Goal: Task Accomplishment & Management: Manage account settings

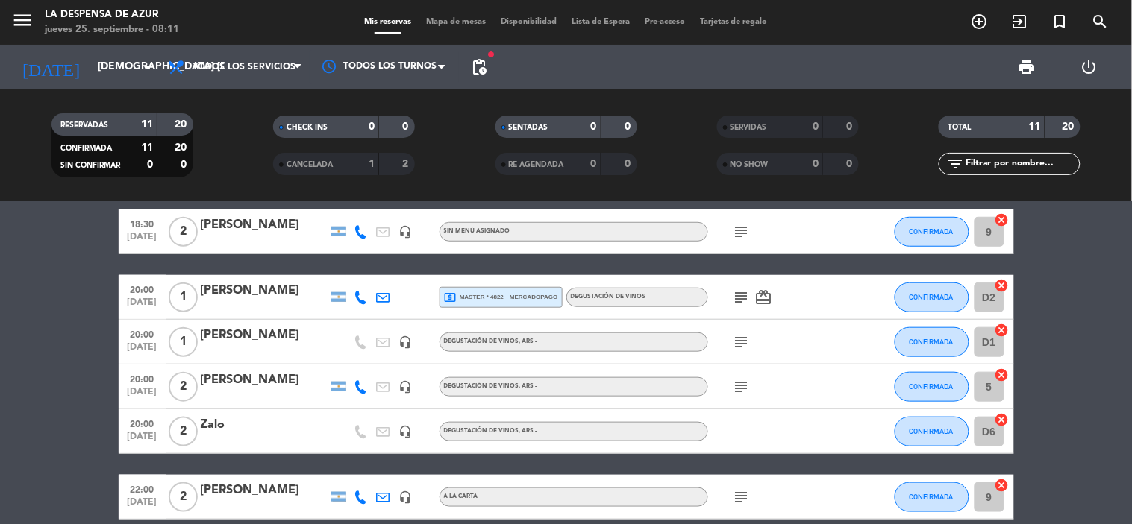
scroll to position [400, 0]
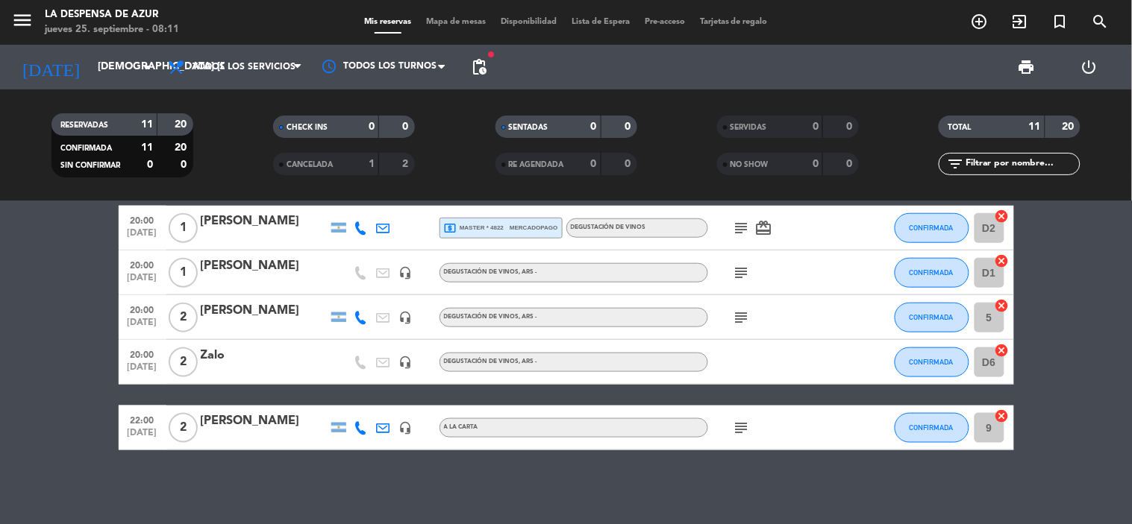
click at [737, 304] on div "subject" at bounding box center [775, 317] width 134 height 44
click at [739, 310] on icon "subject" at bounding box center [742, 318] width 18 height 18
click at [746, 311] on icon "subject" at bounding box center [742, 318] width 18 height 18
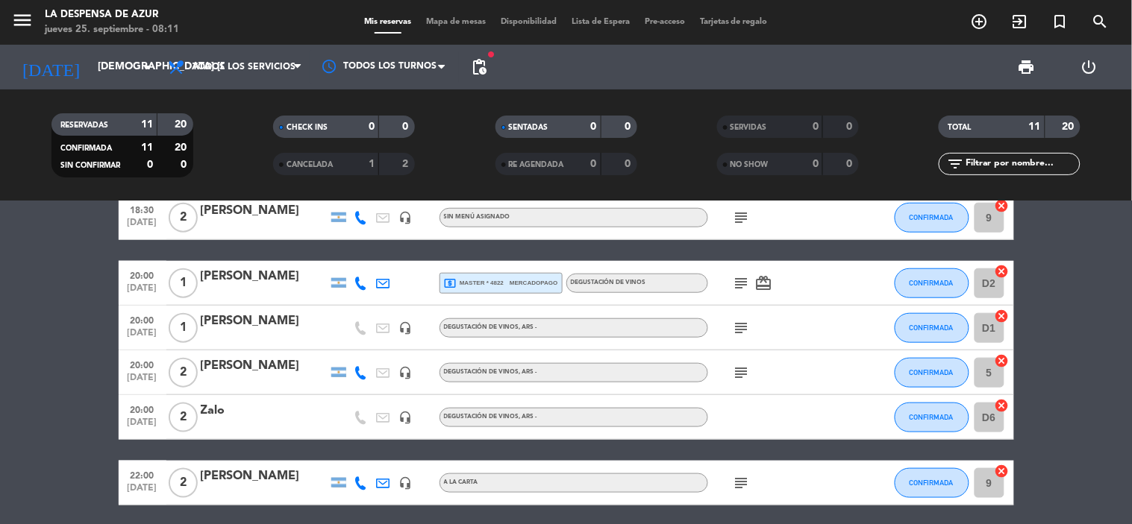
scroll to position [317, 0]
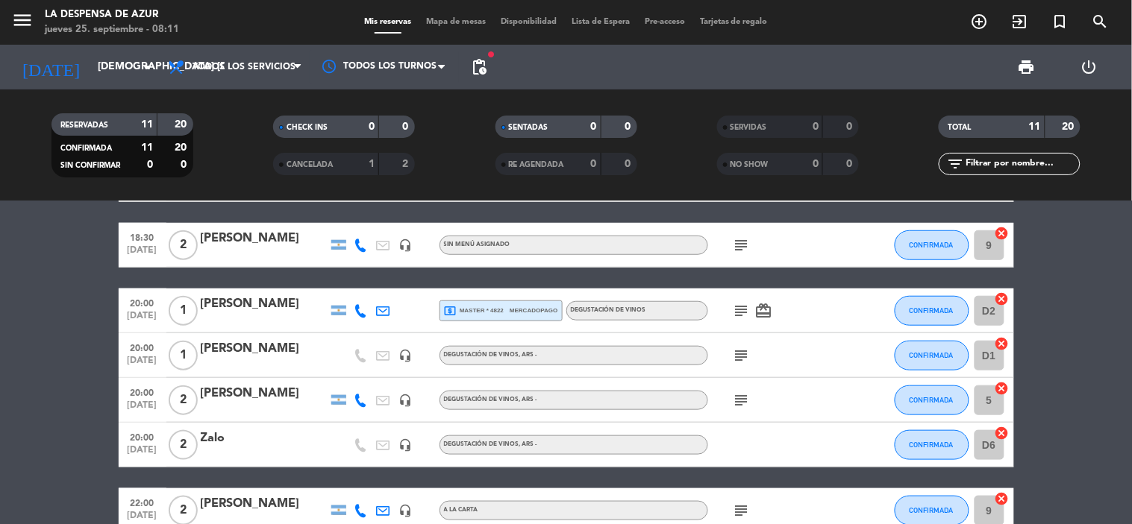
click at [741, 398] on icon "subject" at bounding box center [742, 401] width 18 height 18
click at [277, 396] on div "[PERSON_NAME]" at bounding box center [264, 393] width 127 height 19
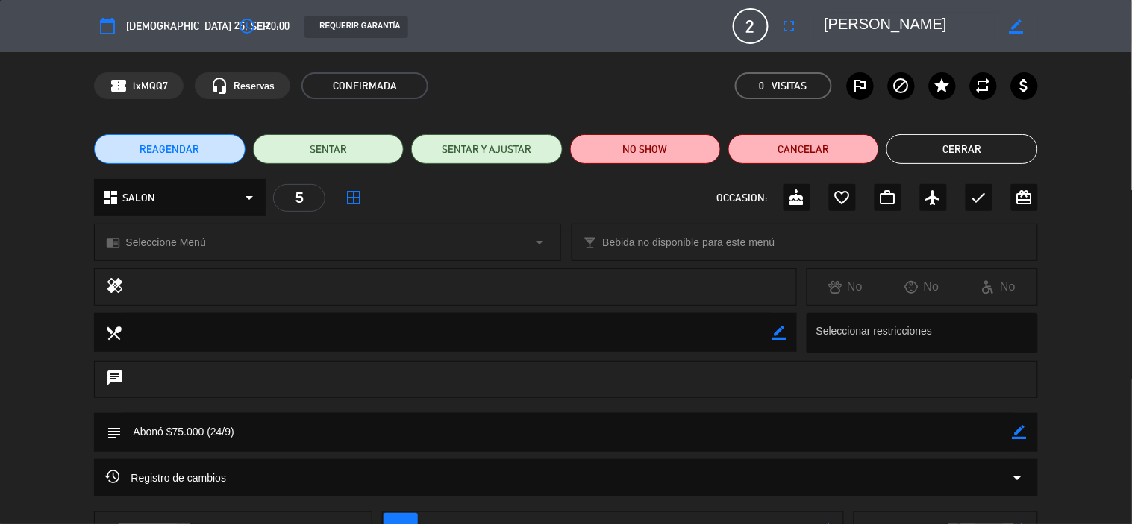
click at [1020, 19] on icon "border_color" at bounding box center [1016, 26] width 14 height 14
type textarea "[PERSON_NAME] y [PERSON_NAME]"
click at [1017, 25] on icon at bounding box center [1016, 26] width 14 height 14
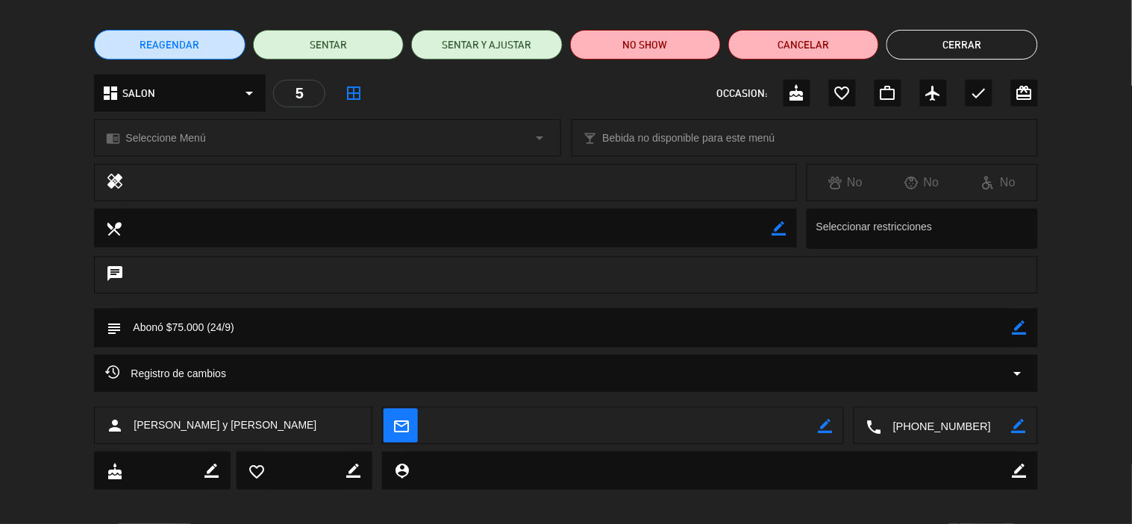
scroll to position [115, 0]
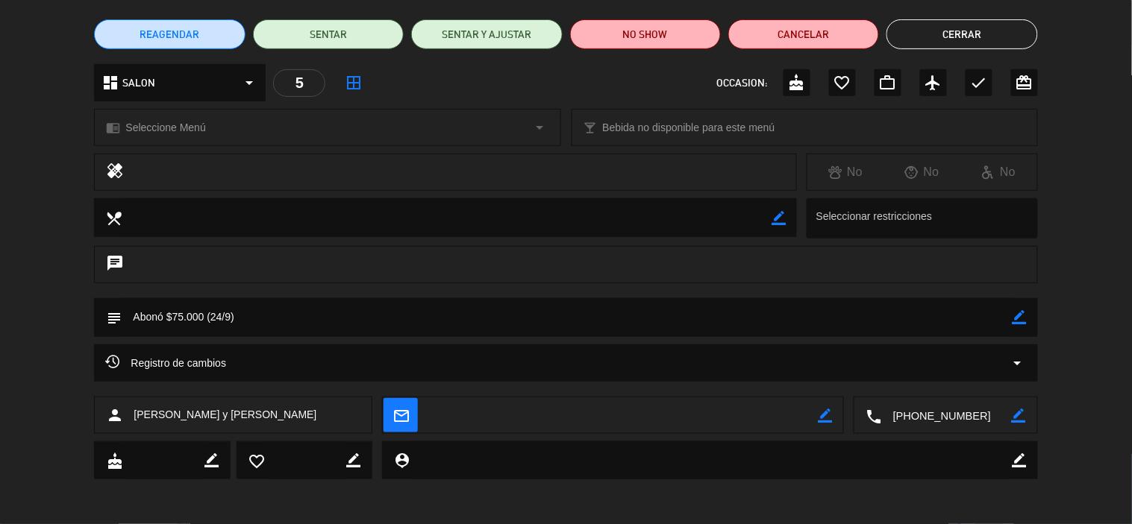
click at [1019, 315] on icon "border_color" at bounding box center [1019, 317] width 14 height 14
click at [373, 316] on textarea at bounding box center [567, 317] width 890 height 38
click at [1022, 311] on icon at bounding box center [1019, 317] width 14 height 14
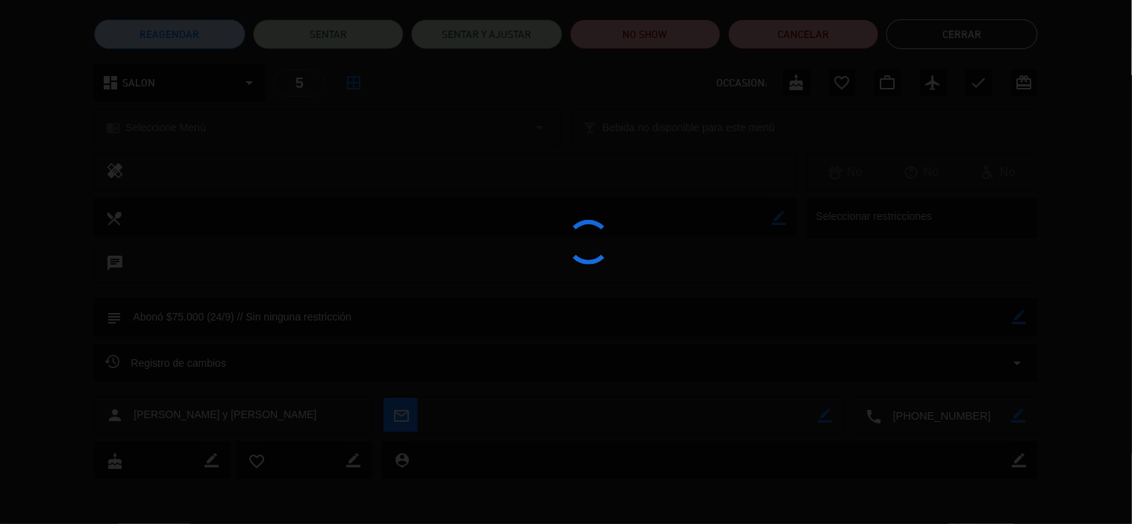
type textarea "Abonó $75.000 (24/9) // Sin ninguna restricción"
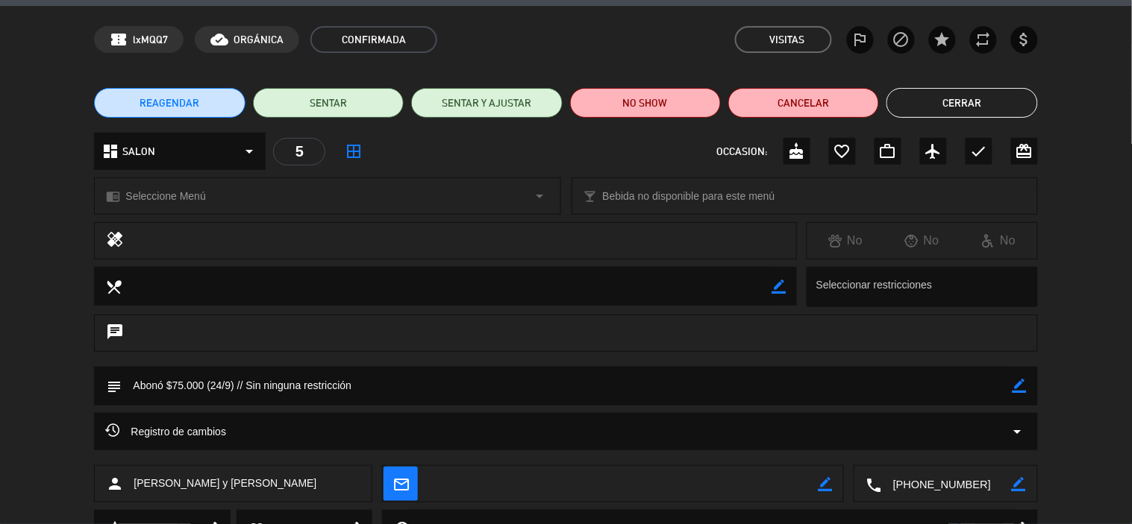
scroll to position [0, 0]
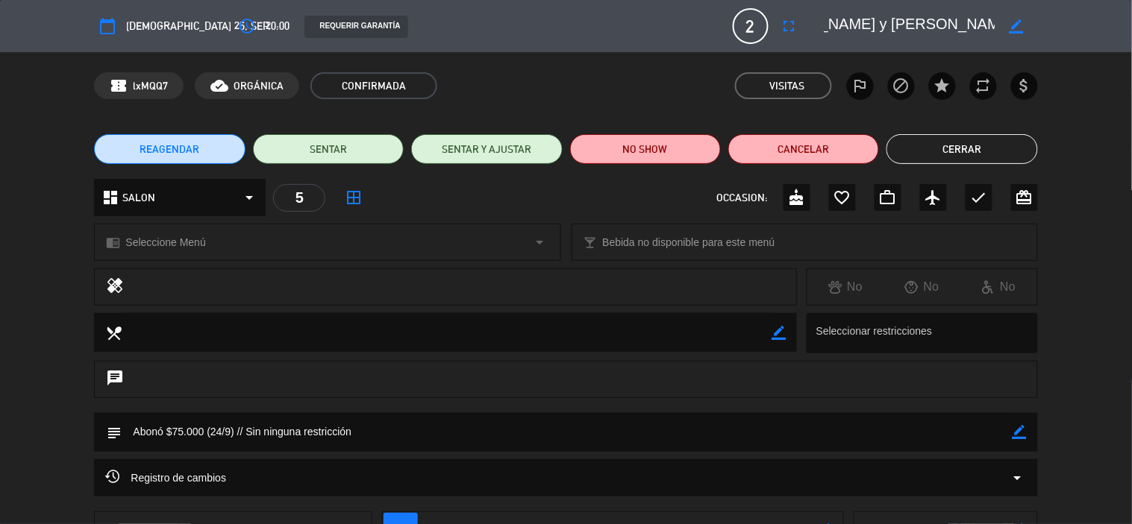
click at [997, 138] on button "Cerrar" at bounding box center [961, 149] width 151 height 30
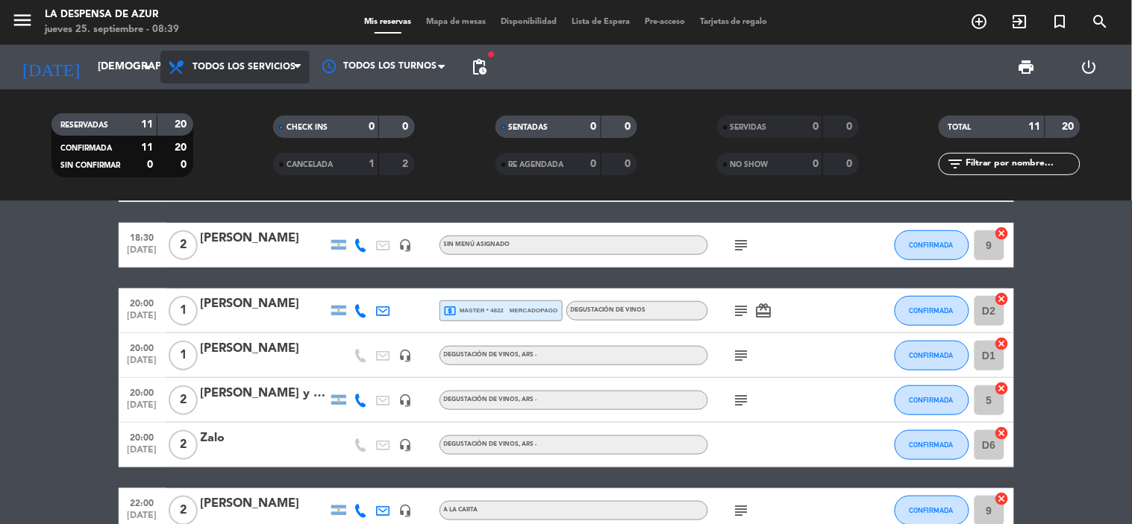
click at [232, 63] on span "Todos los servicios" at bounding box center [243, 67] width 103 height 10
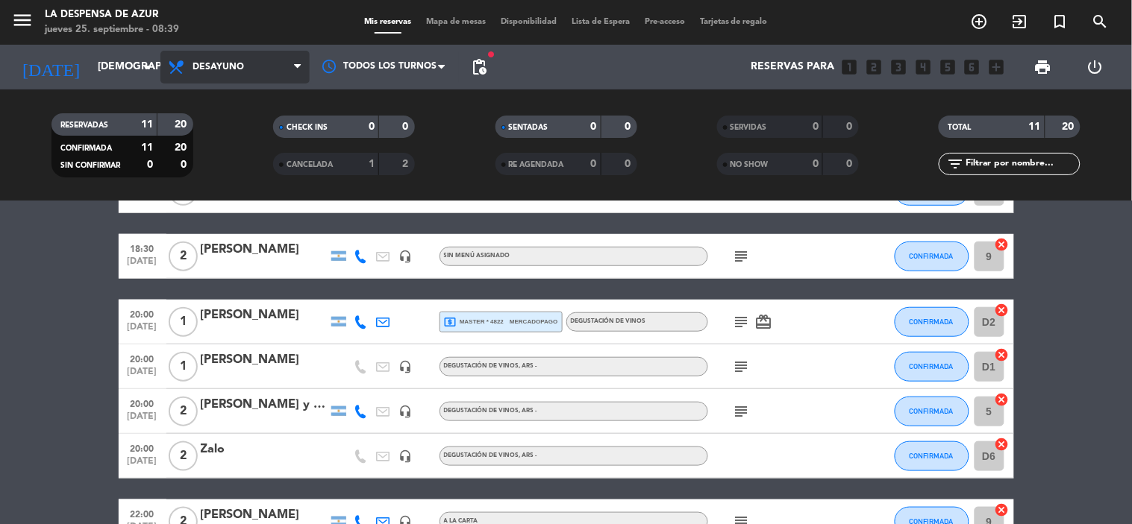
click at [250, 131] on div "menu La Despensa de Azur jueves 25. septiembre - 08:39 Mis reservas Mapa de mes…" at bounding box center [566, 100] width 1132 height 201
click at [250, 131] on filter-checkbox "CHECK INS 0 0" at bounding box center [344, 127] width 222 height 22
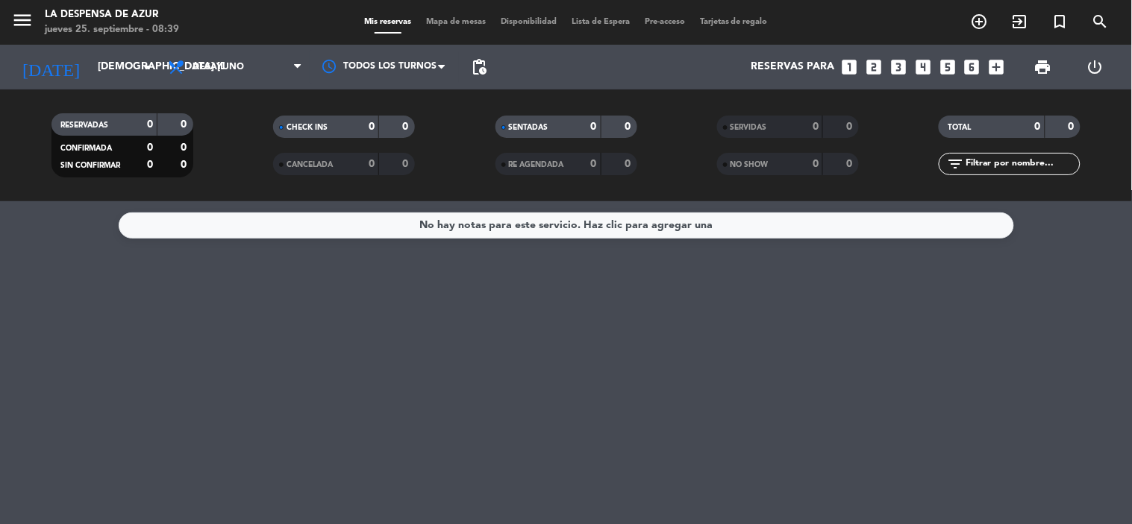
click at [468, 236] on div "No hay notas para este servicio. Haz clic para agregar una" at bounding box center [566, 226] width 895 height 26
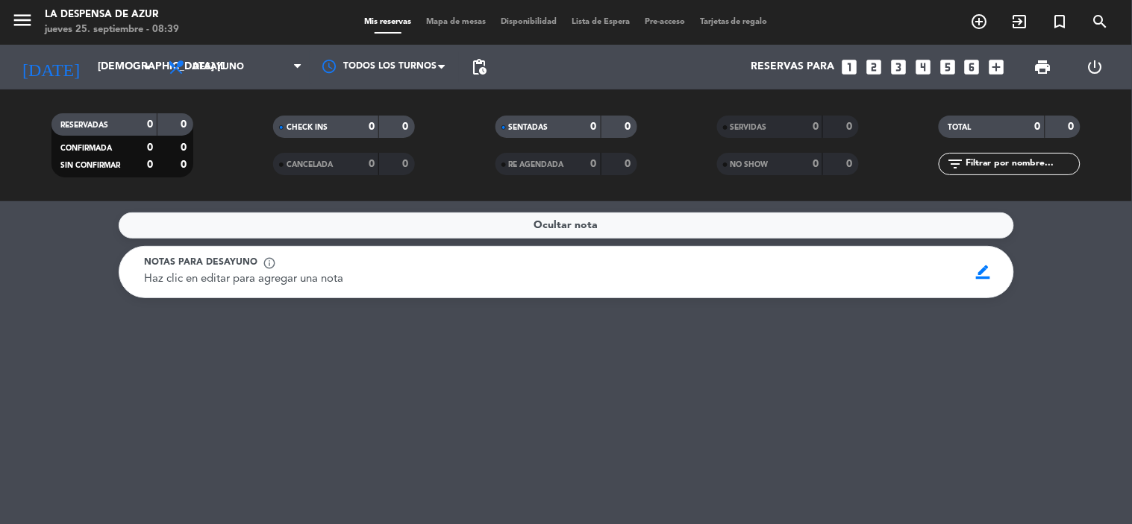
click at [878, 66] on icon "looks_two" at bounding box center [873, 66] width 19 height 19
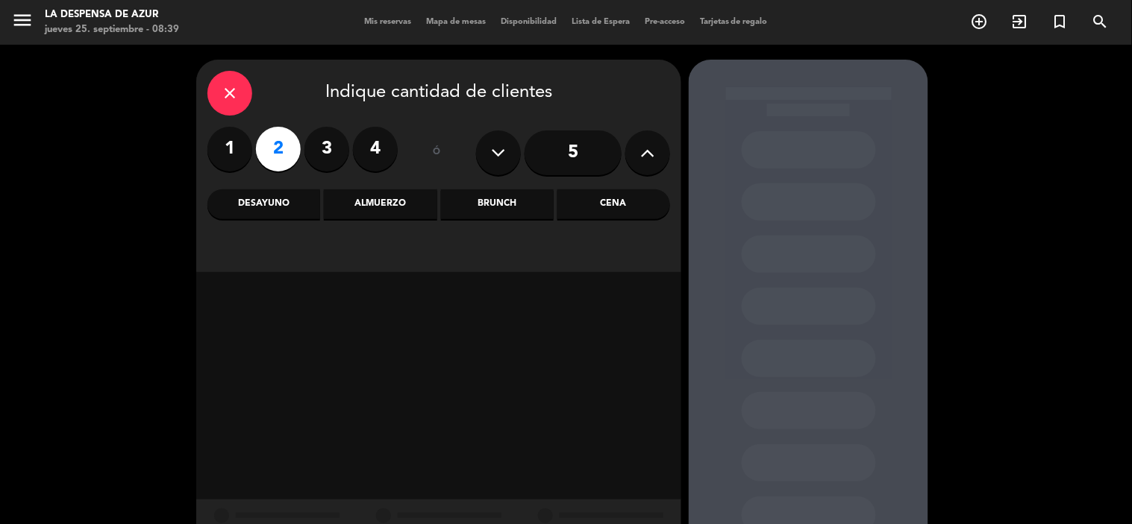
click at [281, 218] on div "Desayuno" at bounding box center [263, 204] width 113 height 30
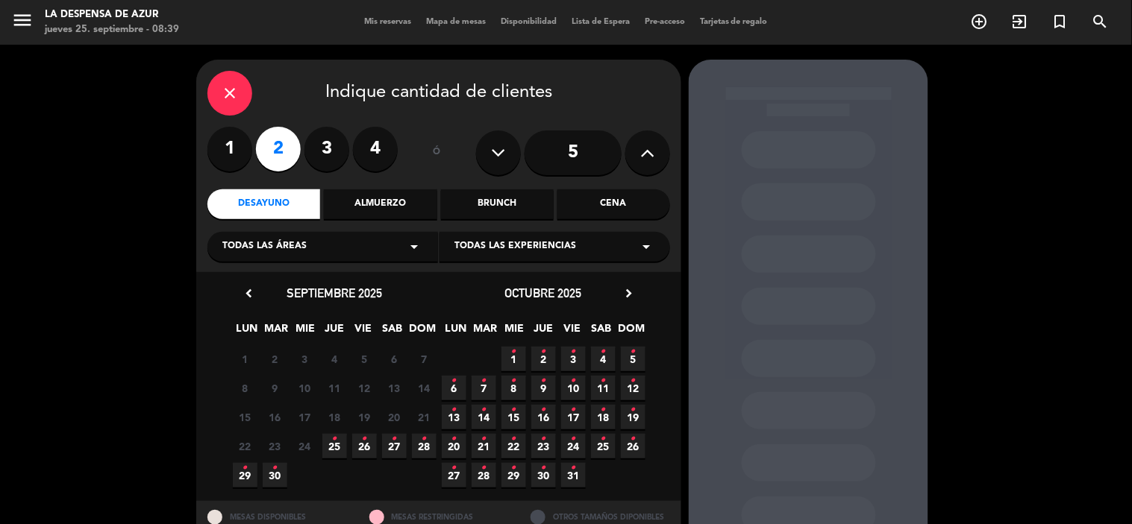
click at [330, 448] on span "25 •" at bounding box center [334, 446] width 25 height 25
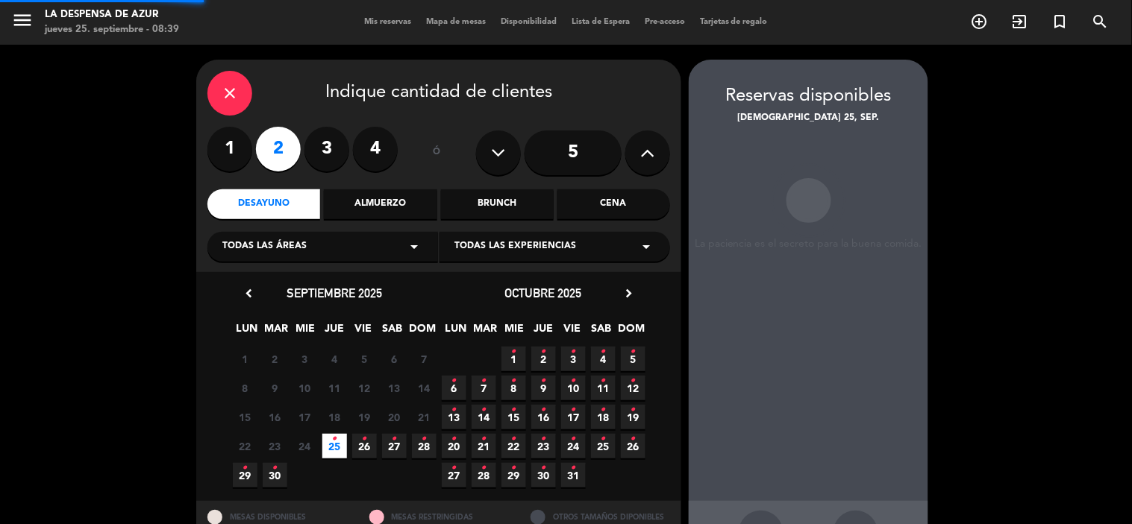
scroll to position [55, 0]
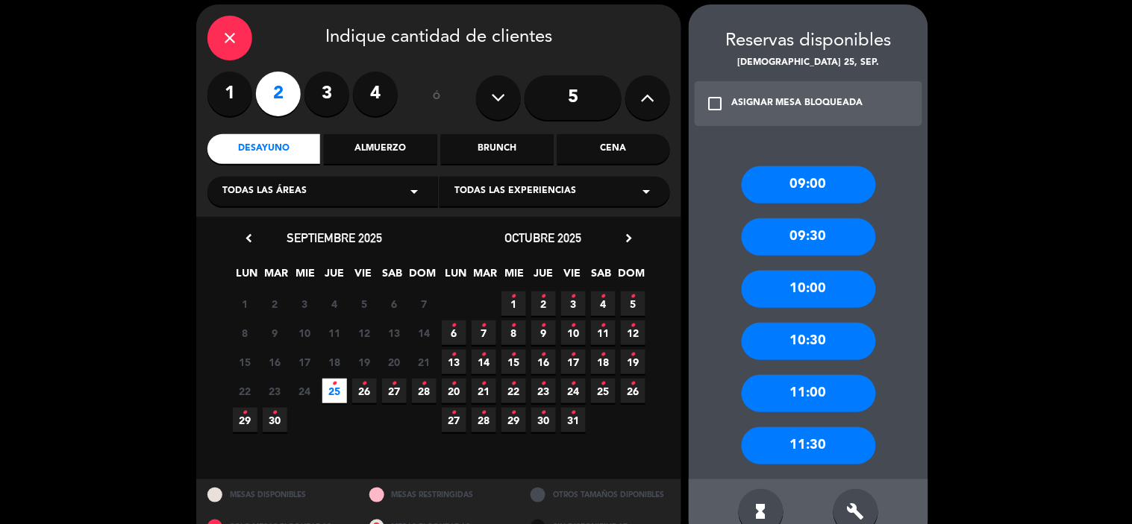
click at [846, 239] on div "09:30" at bounding box center [808, 237] width 134 height 37
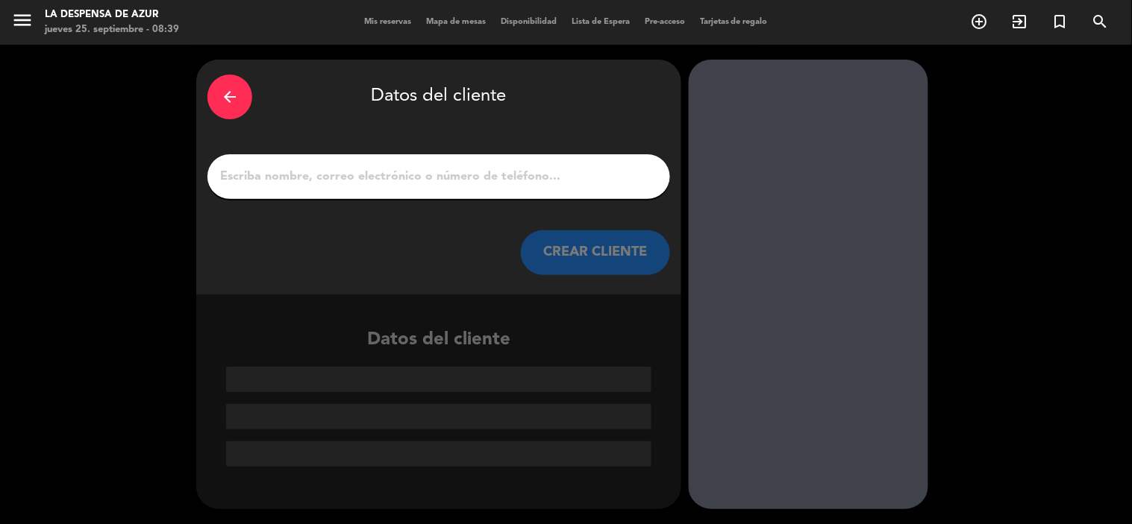
scroll to position [0, 0]
click at [483, 172] on input "1" at bounding box center [439, 176] width 440 height 21
drag, startPoint x: 483, startPoint y: 172, endPoint x: 518, endPoint y: 149, distance: 41.4
click at [483, 172] on input "1" at bounding box center [439, 176] width 440 height 21
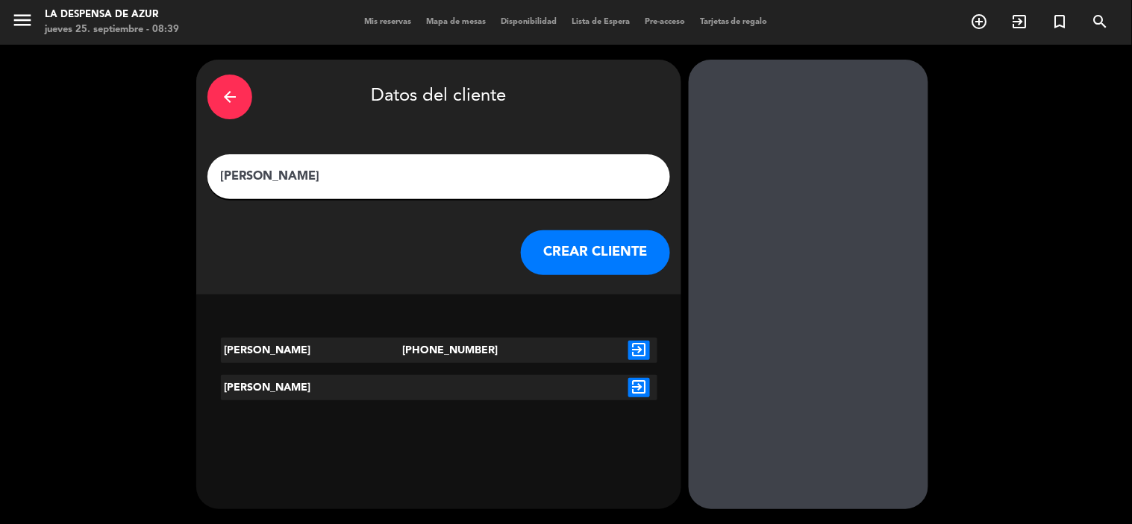
type input "[PERSON_NAME]"
click at [643, 383] on icon "exit_to_app" at bounding box center [639, 387] width 22 height 19
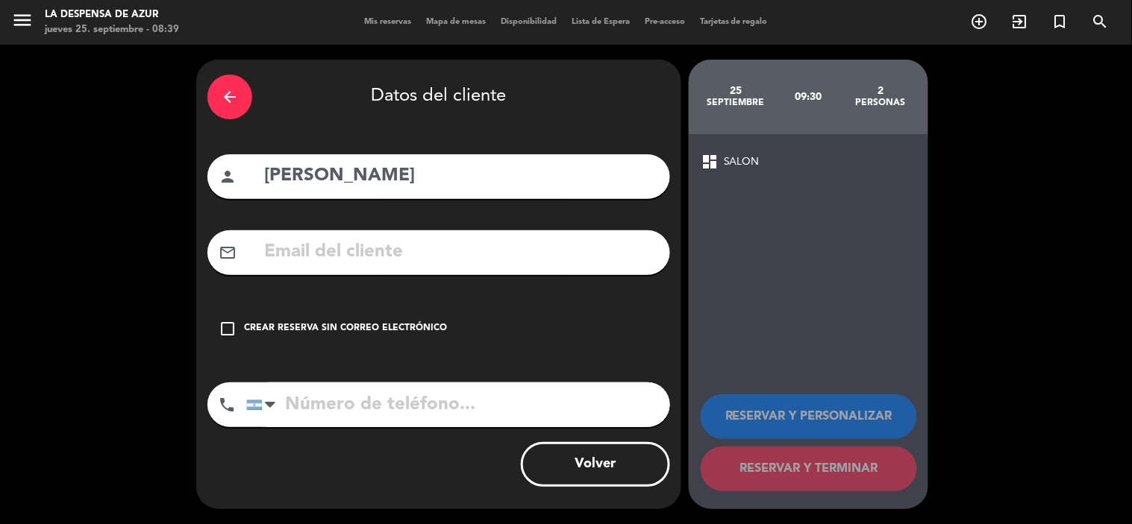
click at [226, 324] on icon "check_box_outline_blank" at bounding box center [228, 329] width 18 height 18
click at [310, 325] on div "Crear reserva sin correo electrónico" at bounding box center [345, 329] width 203 height 15
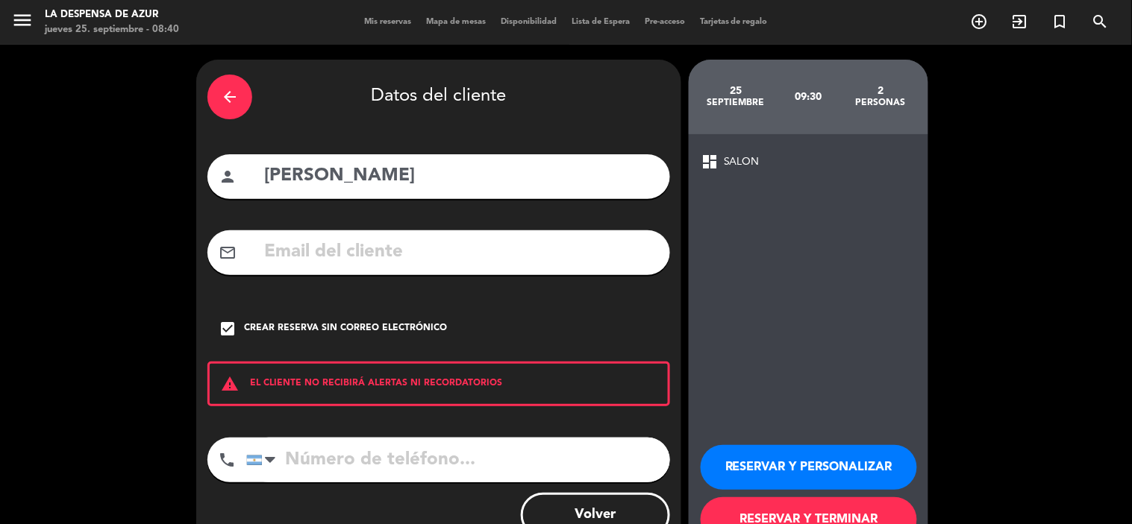
scroll to position [50, 0]
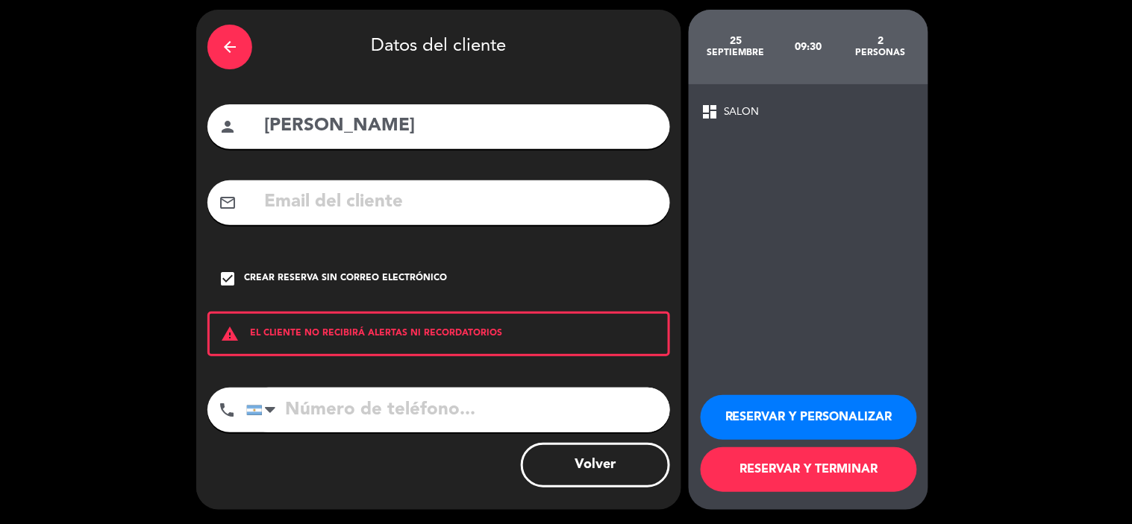
click at [804, 465] on button "RESERVAR Y TERMINAR" at bounding box center [808, 470] width 216 height 45
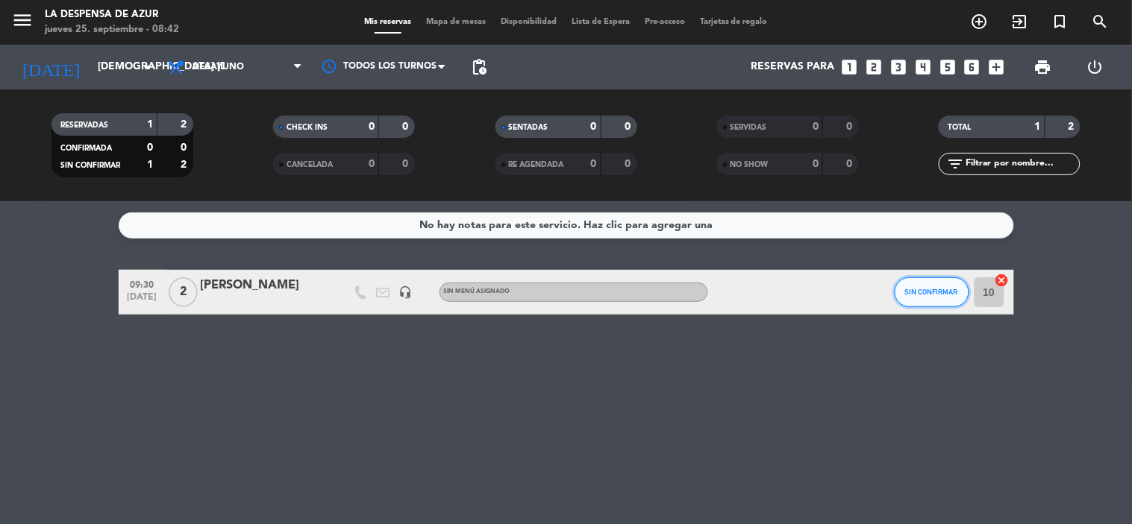
click at [937, 277] on button "SIN CONFIRMAR" at bounding box center [931, 292] width 75 height 30
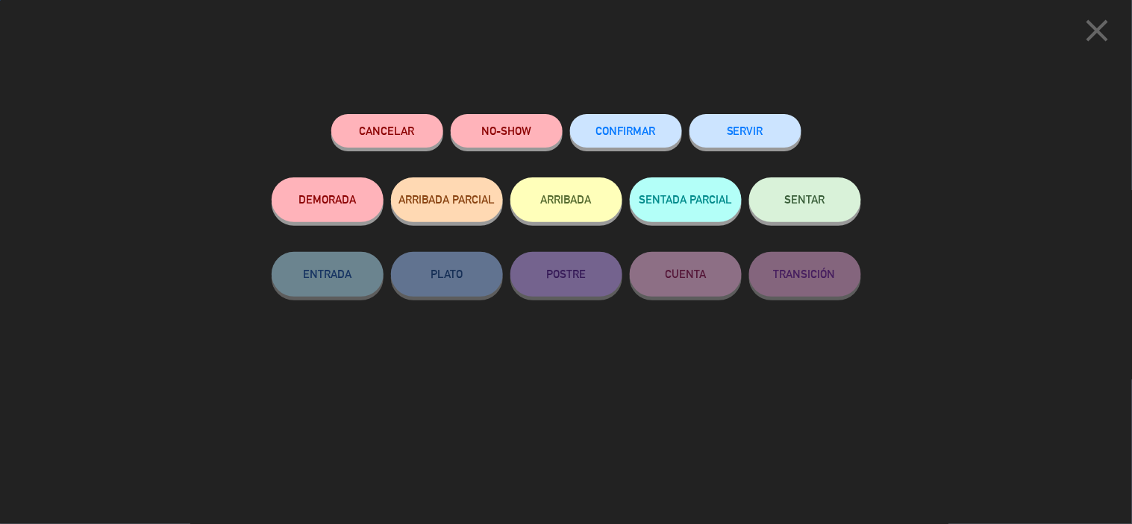
click at [610, 125] on button "CONFIRMAR" at bounding box center [626, 131] width 112 height 34
click at [0, 0] on div at bounding box center [0, 0] width 0 height 0
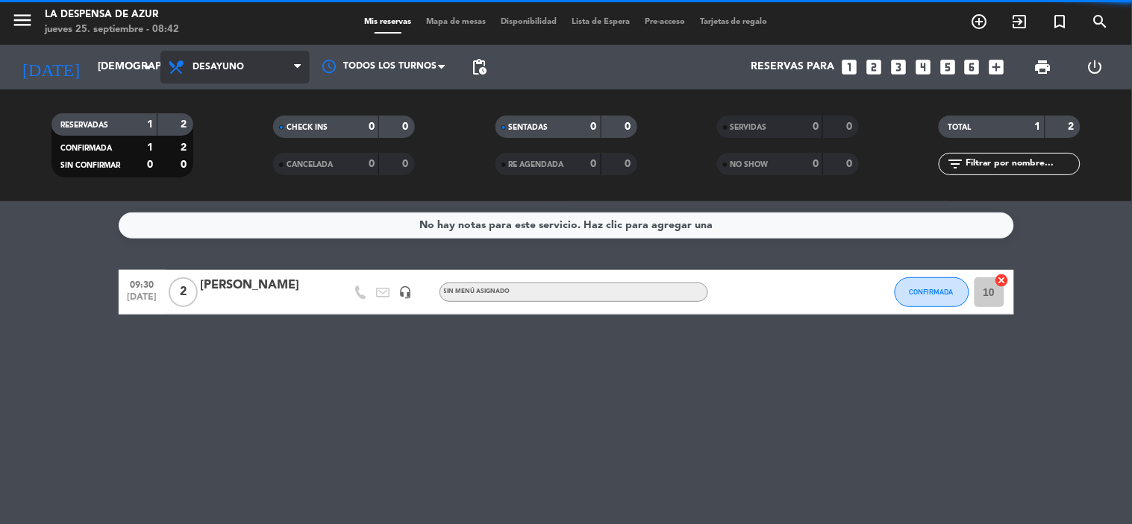
click at [251, 72] on span "Desayuno" at bounding box center [234, 67] width 149 height 33
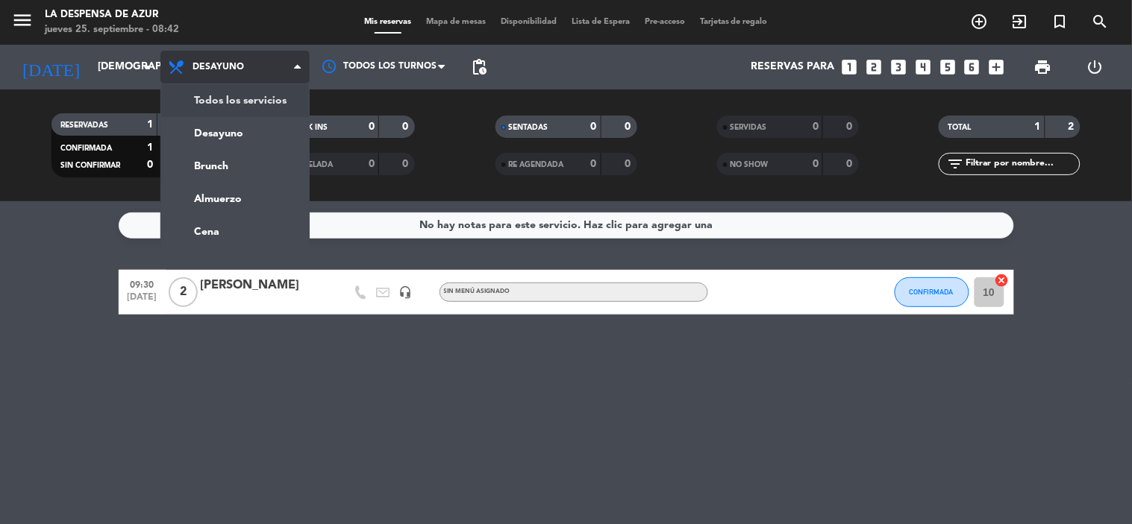
click at [280, 98] on div "menu La Despensa de Azur jueves 25. septiembre - 08:42 Mis reservas Mapa de mes…" at bounding box center [566, 100] width 1132 height 201
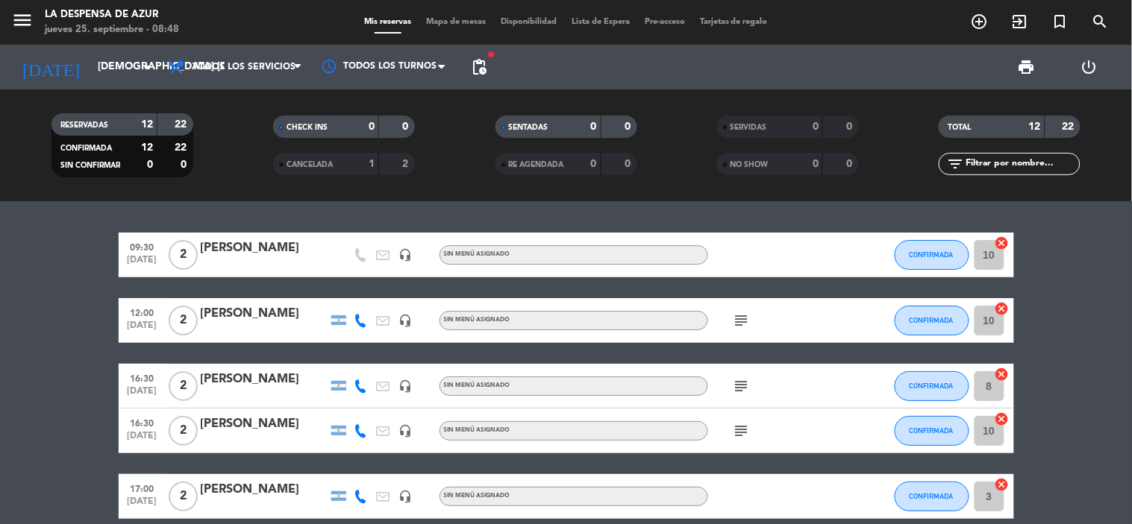
click at [974, 109] on div "TOTAL 12 22 filter_list" at bounding box center [1010, 145] width 222 height 82
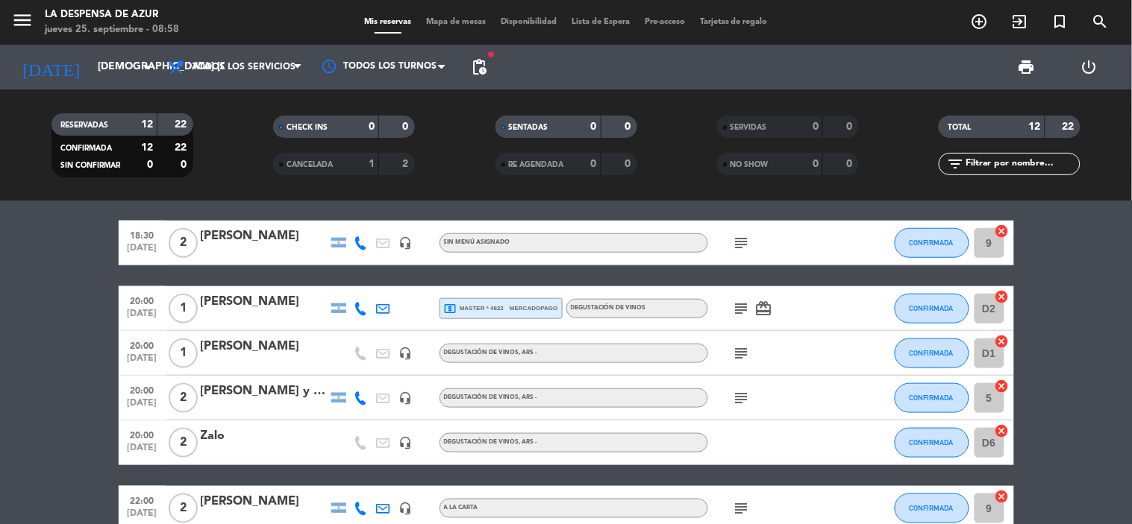
scroll to position [414, 0]
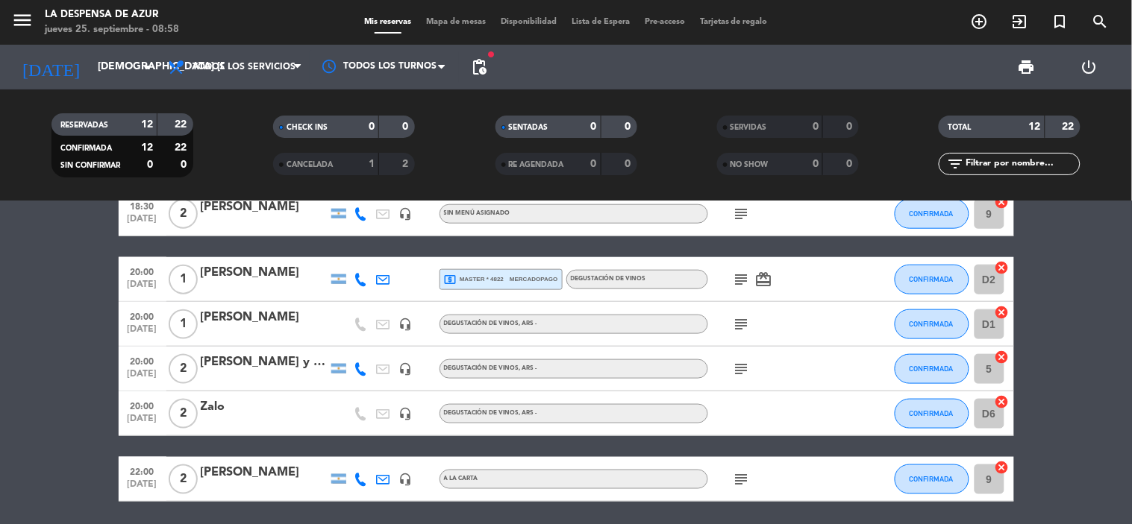
click at [734, 368] on icon "subject" at bounding box center [742, 369] width 18 height 18
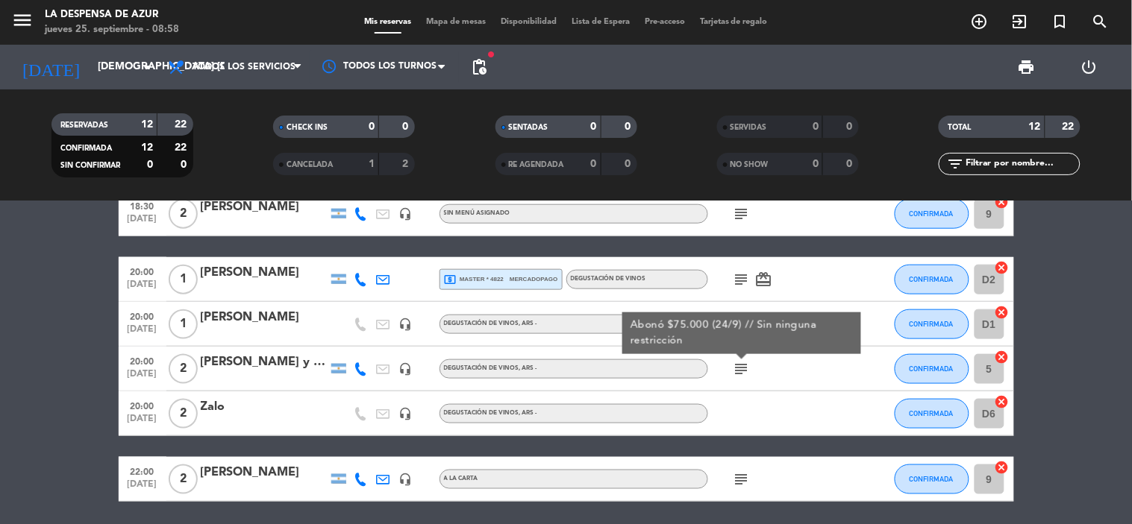
click at [734, 368] on icon "subject" at bounding box center [742, 369] width 18 height 18
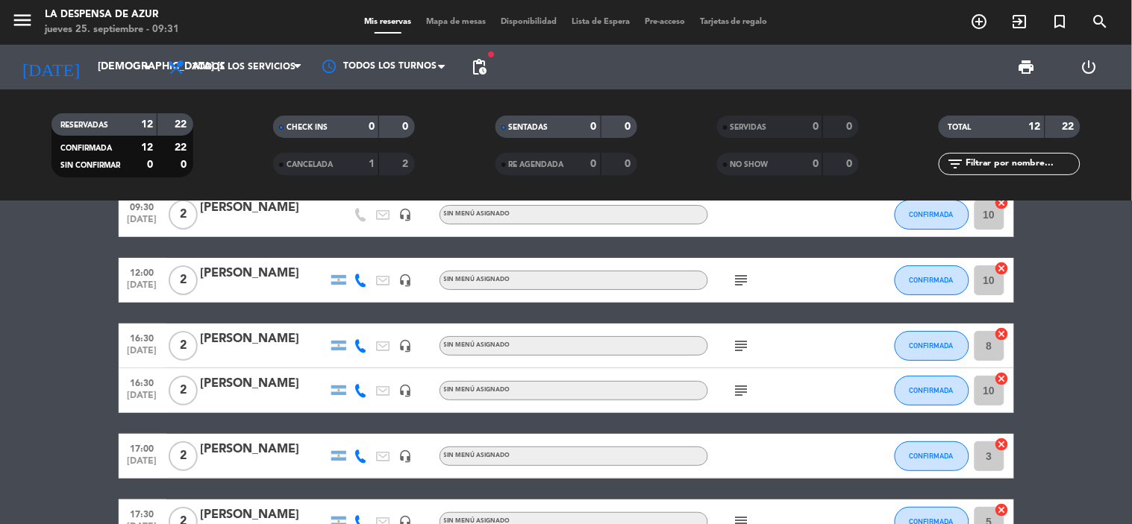
scroll to position [0, 0]
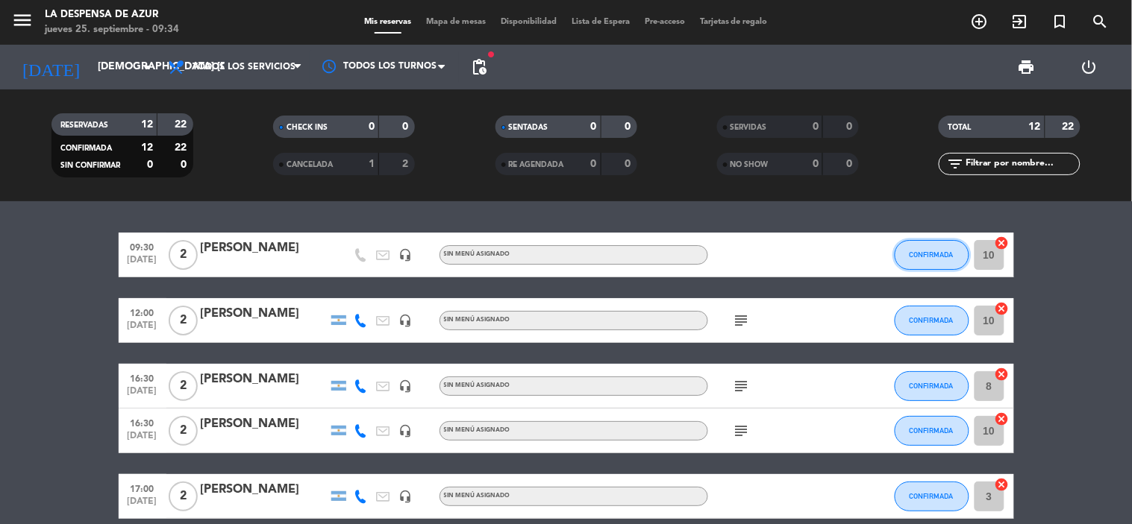
click at [942, 257] on span "CONFIRMADA" at bounding box center [931, 255] width 44 height 8
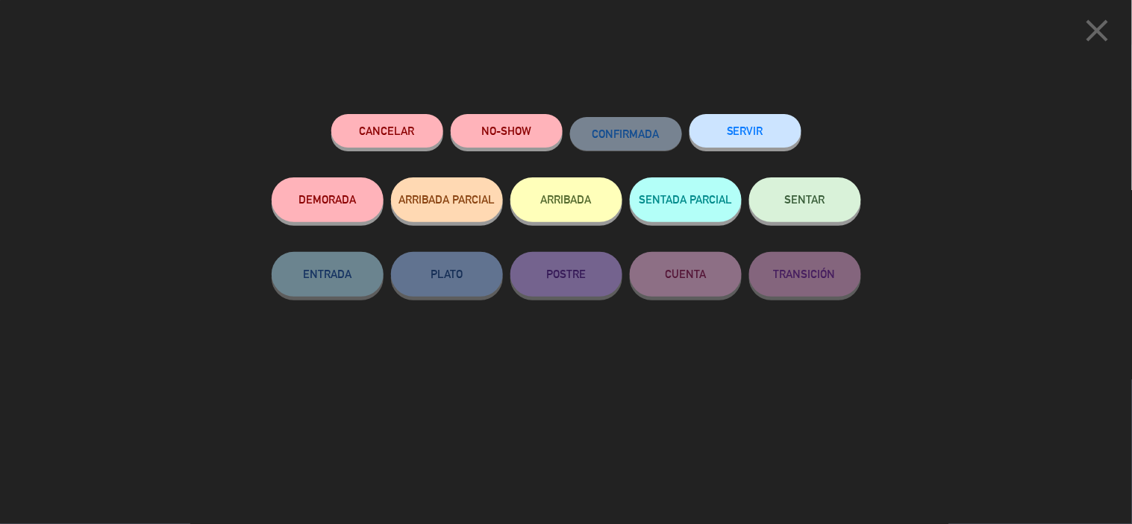
click at [829, 215] on button "SENTAR" at bounding box center [805, 200] width 112 height 45
